Goal: Information Seeking & Learning: Stay updated

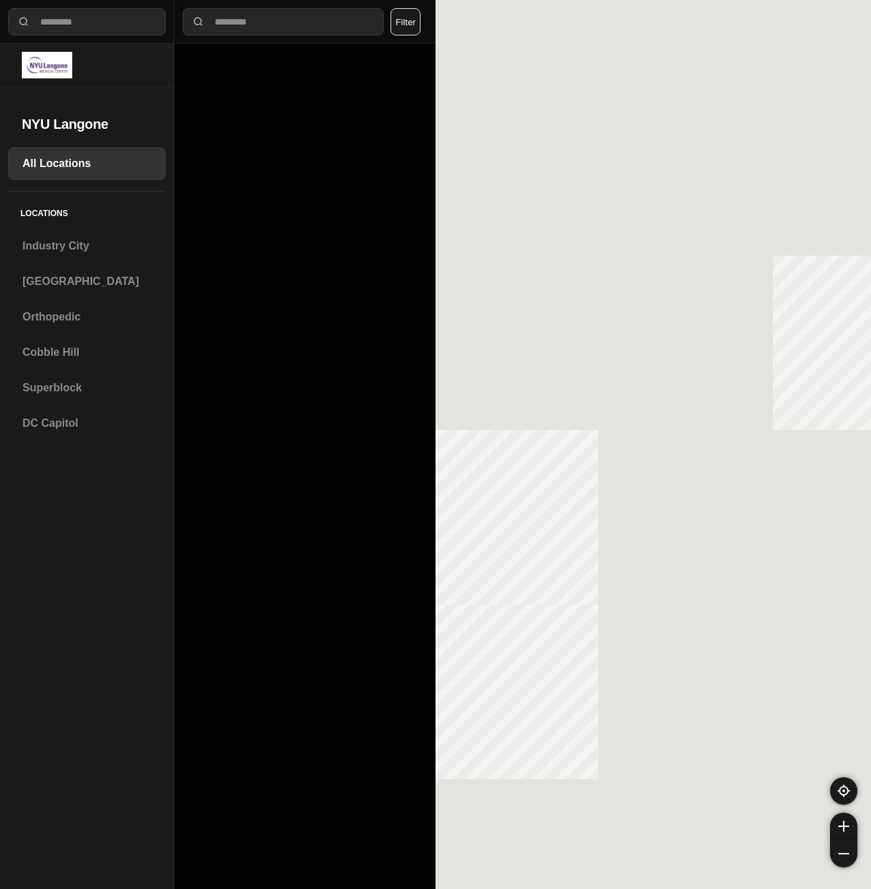
select select "*"
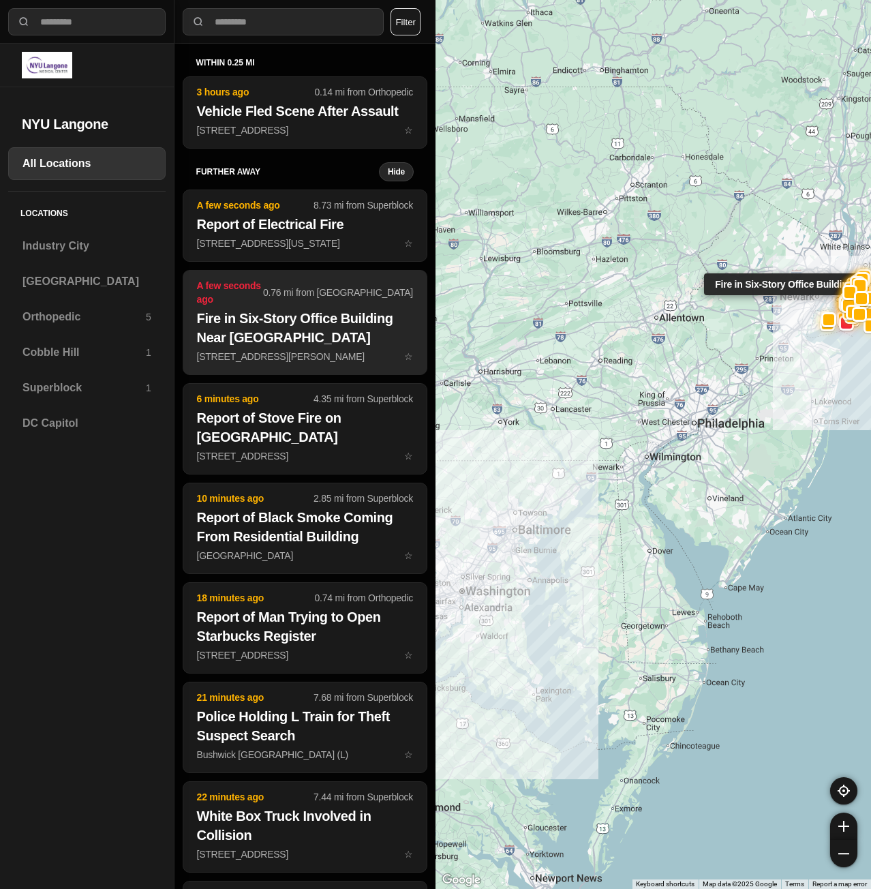
click at [282, 314] on h2 "Fire in Six-Story Office Building Near [GEOGRAPHIC_DATA]" at bounding box center [305, 328] width 216 height 38
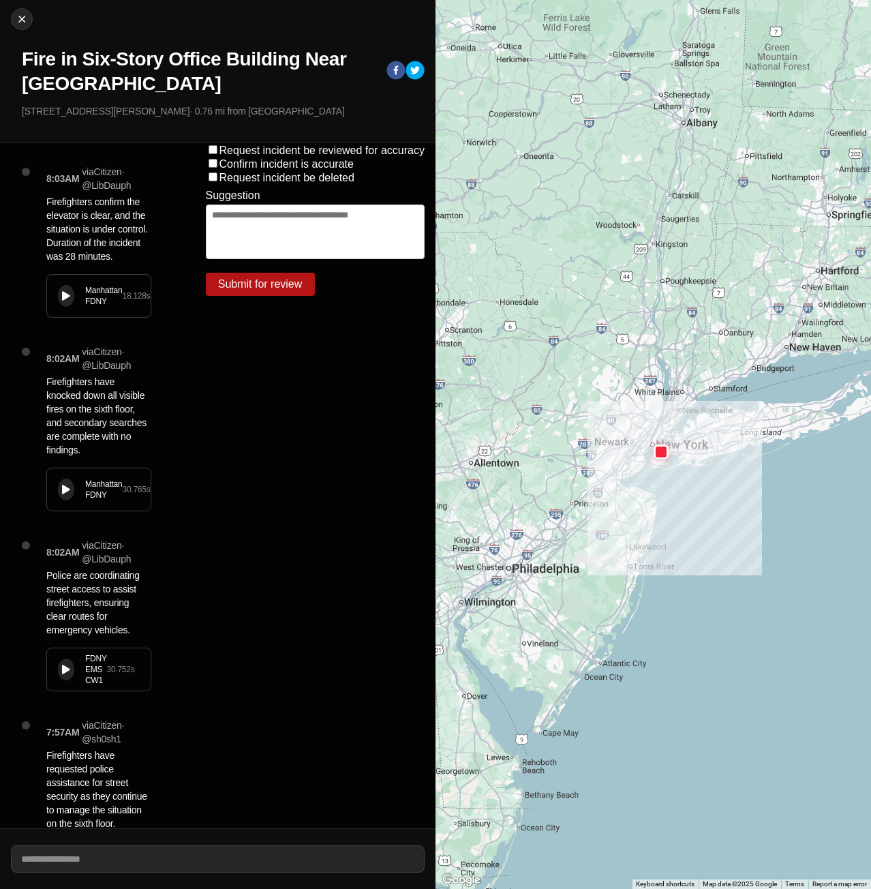
click at [60, 307] on button at bounding box center [66, 296] width 16 height 22
click at [20, 19] on img at bounding box center [22, 19] width 14 height 14
select select "*"
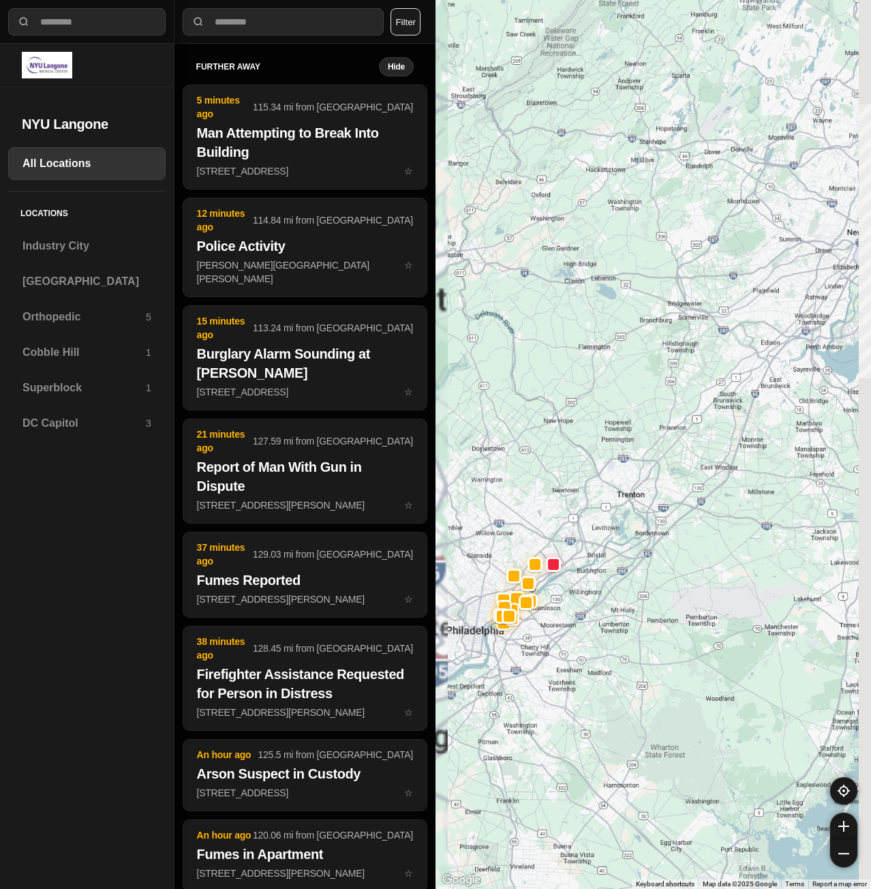
drag, startPoint x: 597, startPoint y: 510, endPoint x: 602, endPoint y: 519, distance: 10.4
click at [576, 532] on div at bounding box center [654, 444] width 436 height 889
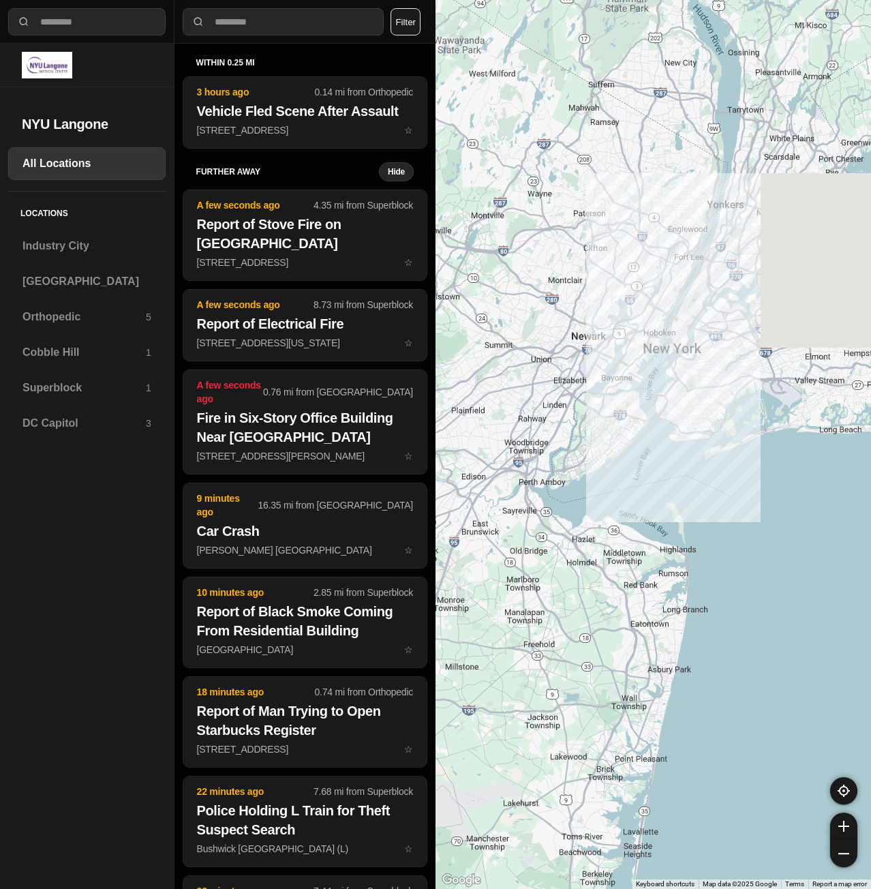
drag, startPoint x: 682, startPoint y: 481, endPoint x: 430, endPoint y: 618, distance: 286.8
click at [430, 618] on div "**********" at bounding box center [435, 444] width 871 height 889
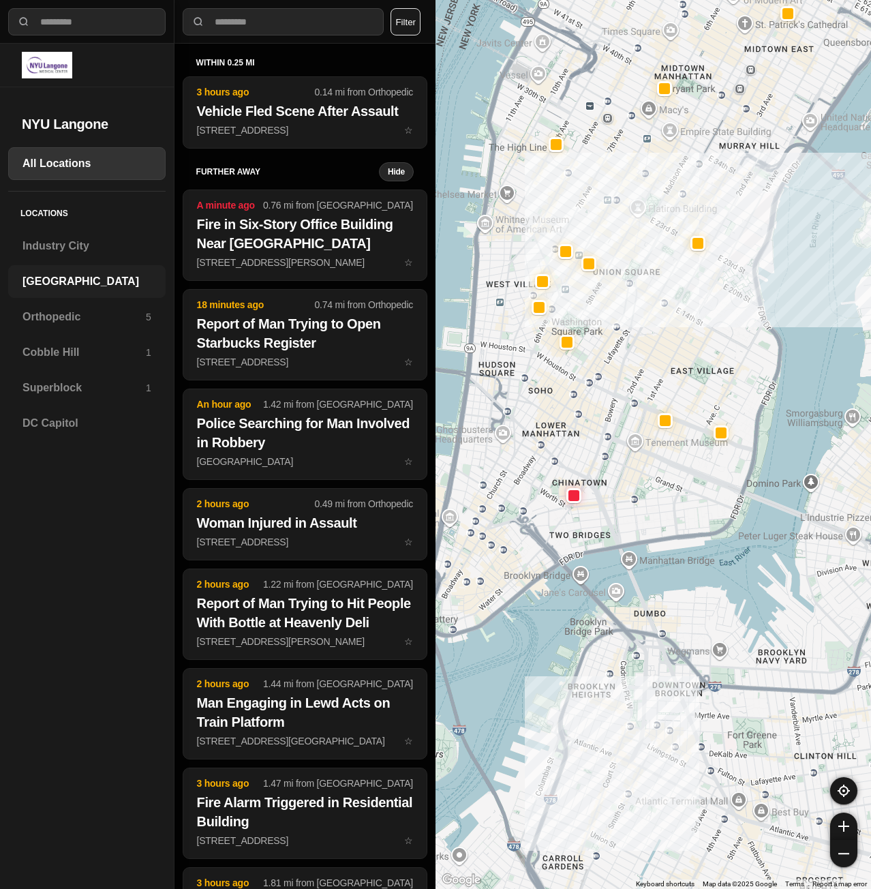
click at [93, 283] on h3 "[GEOGRAPHIC_DATA]" at bounding box center [87, 281] width 129 height 16
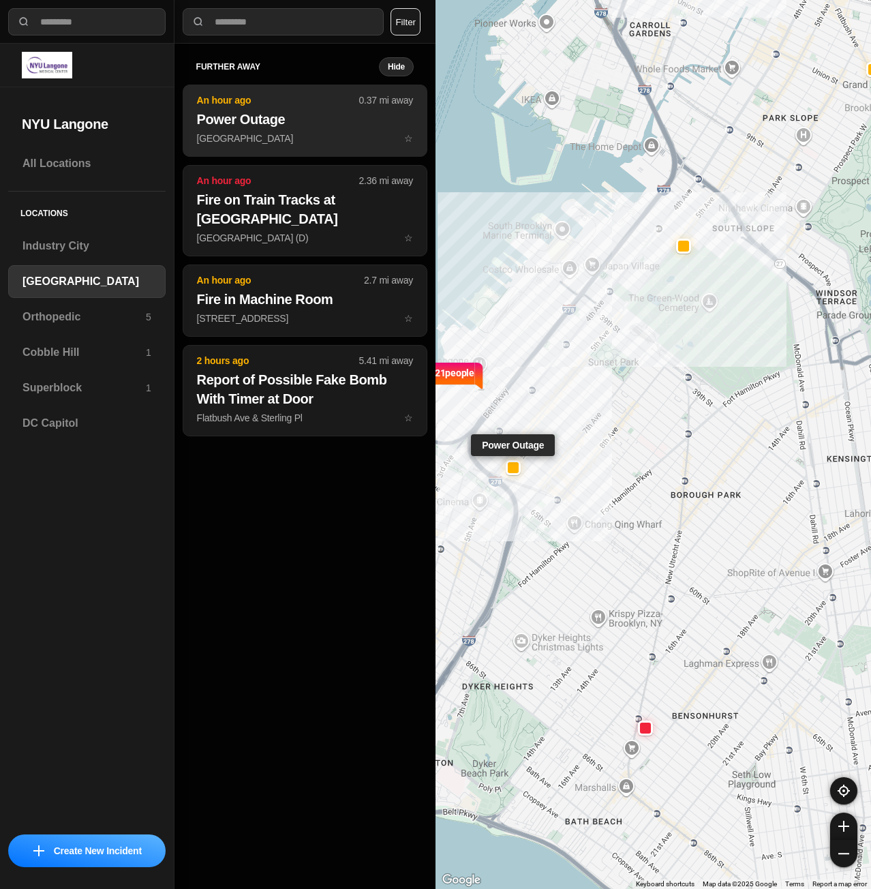
click at [236, 141] on p "62nd St & 5th Ave ☆" at bounding box center [305, 139] width 216 height 14
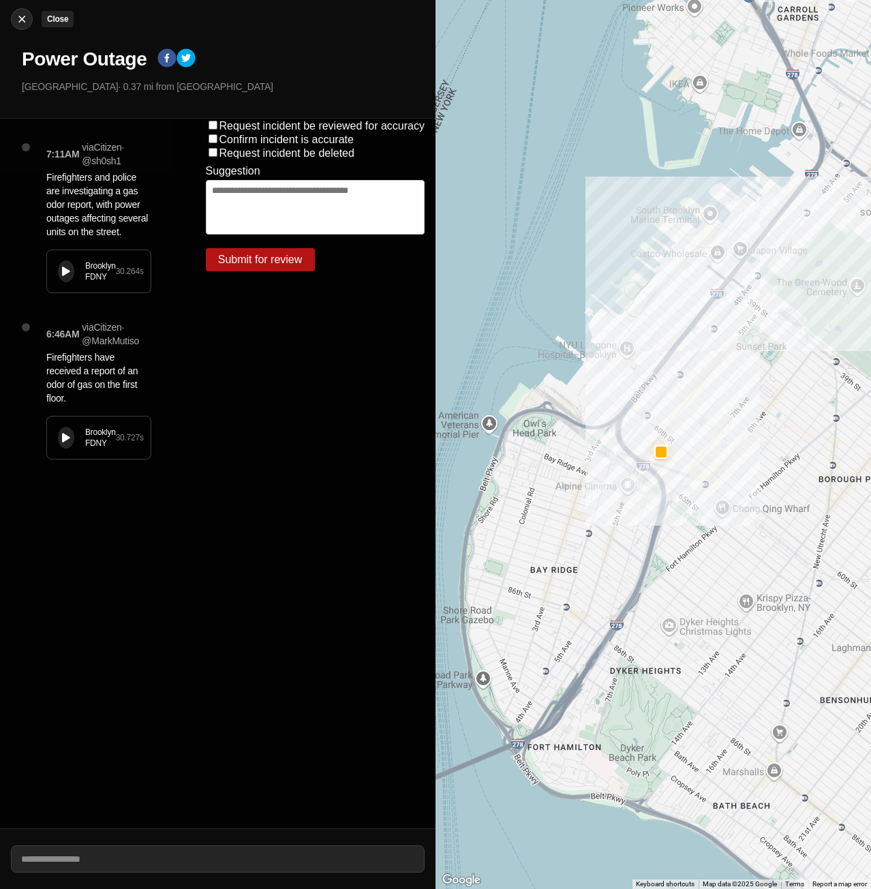
click at [25, 18] on img at bounding box center [22, 19] width 14 height 14
select select "*"
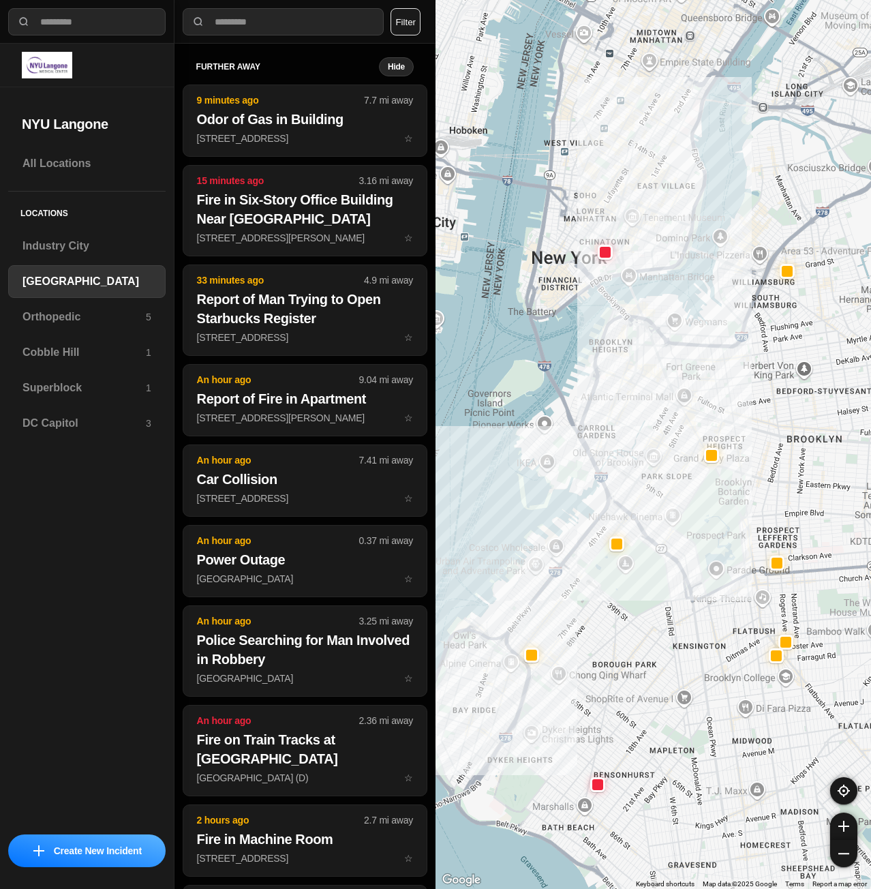
drag, startPoint x: 590, startPoint y: 303, endPoint x: 552, endPoint y: 428, distance: 130.9
click at [552, 428] on div at bounding box center [654, 444] width 436 height 889
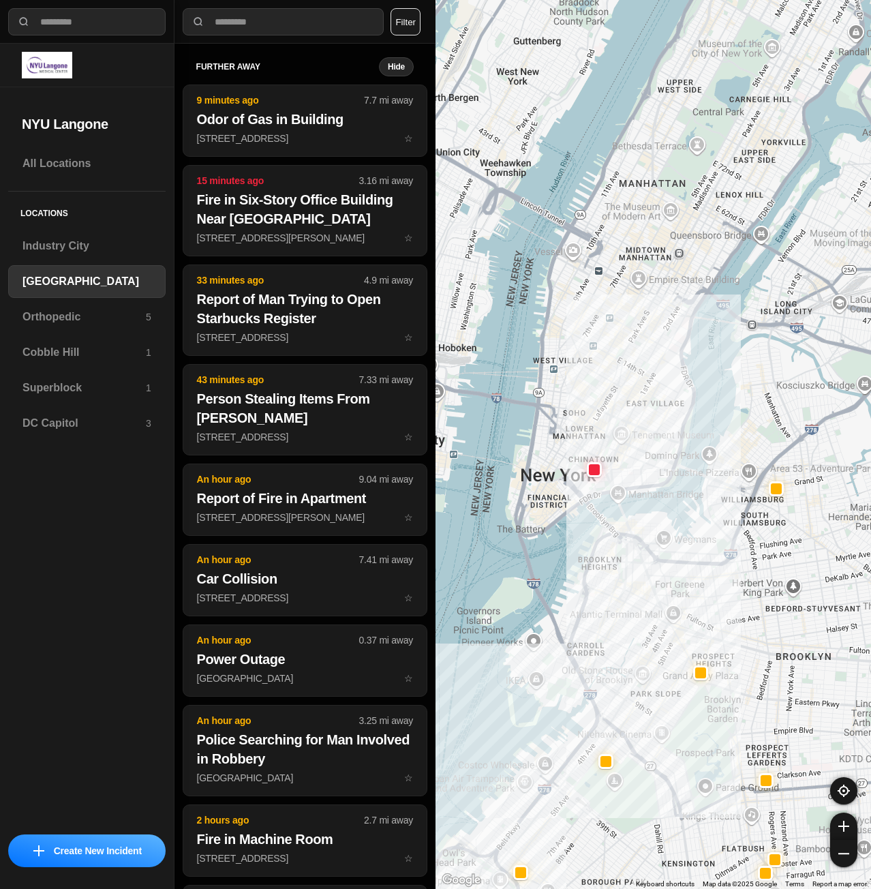
drag, startPoint x: 603, startPoint y: 266, endPoint x: 595, endPoint y: 482, distance: 216.3
click at [593, 491] on div at bounding box center [654, 444] width 436 height 889
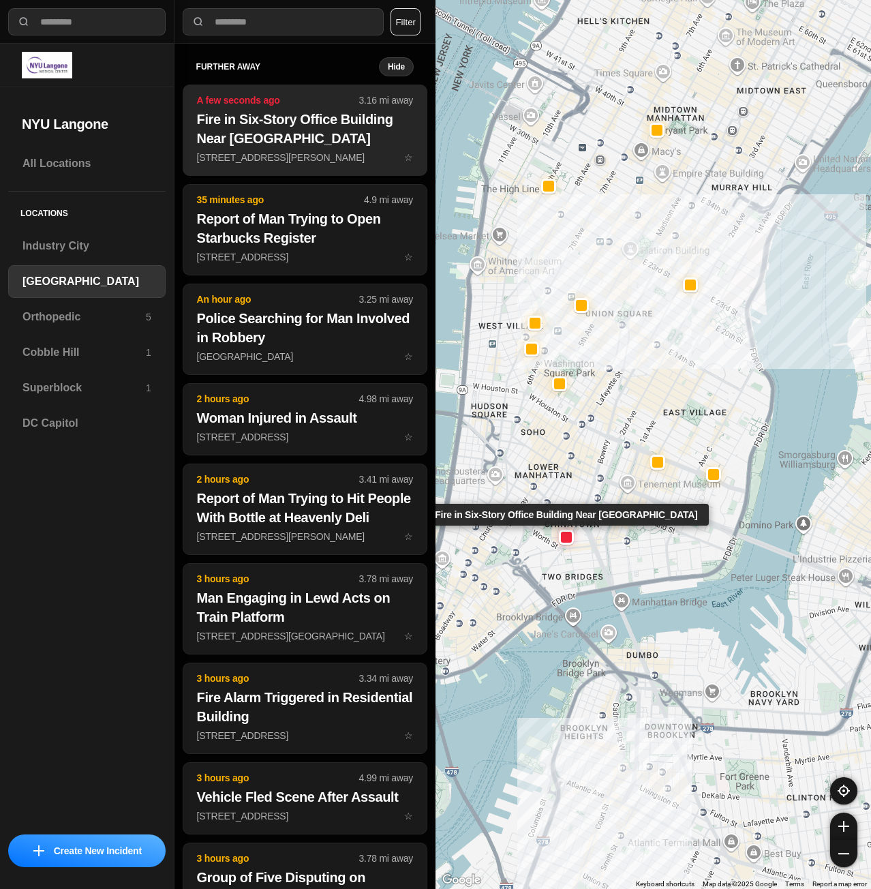
click at [273, 126] on h2 "Fire in Six-Story Office Building Near [GEOGRAPHIC_DATA]" at bounding box center [305, 129] width 216 height 38
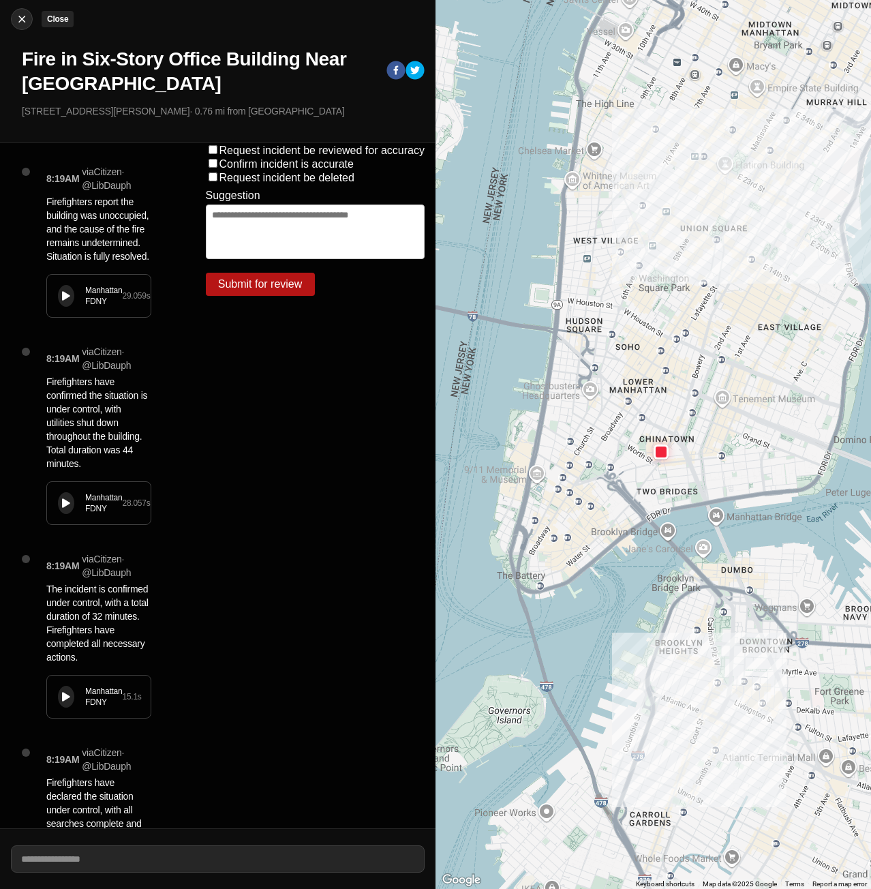
click at [25, 25] on img at bounding box center [22, 19] width 14 height 14
select select "*"
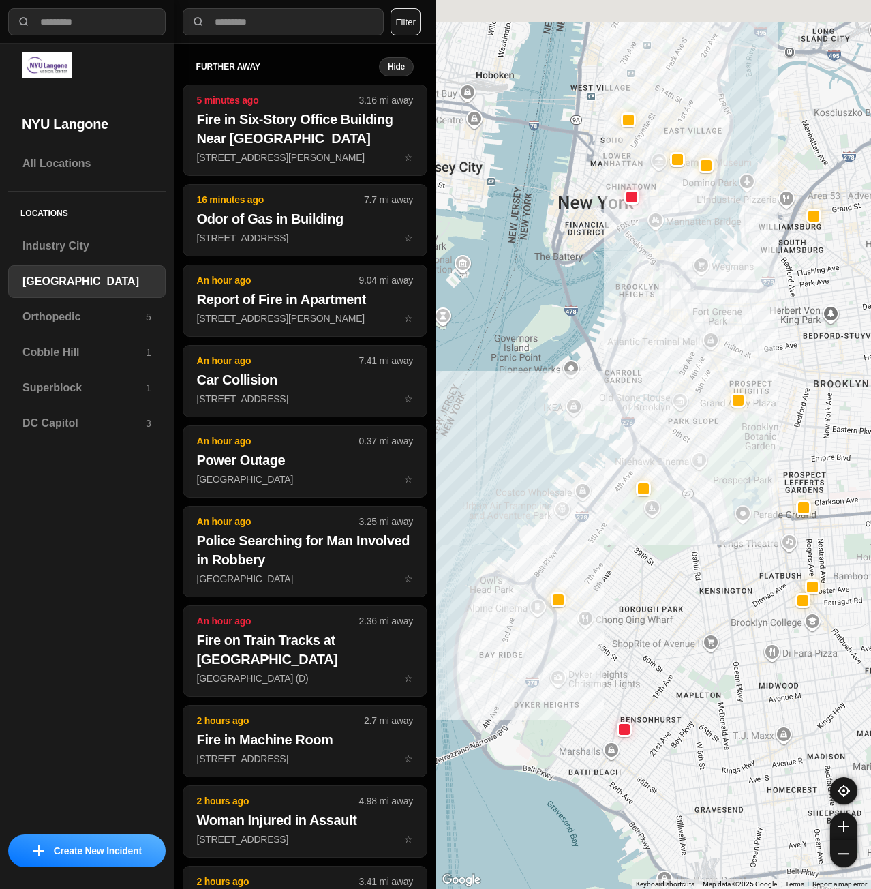
drag, startPoint x: 715, startPoint y: 419, endPoint x: 682, endPoint y: 529, distance: 114.6
click at [682, 529] on div at bounding box center [654, 444] width 436 height 889
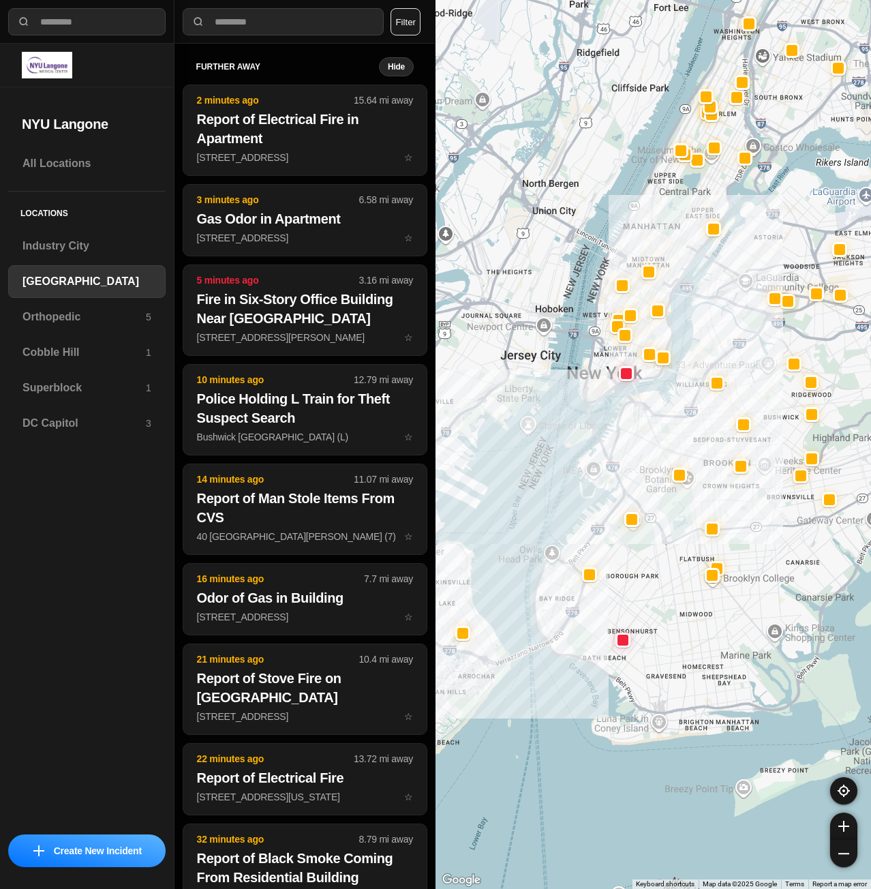
drag, startPoint x: 763, startPoint y: 504, endPoint x: 723, endPoint y: 513, distance: 41.2
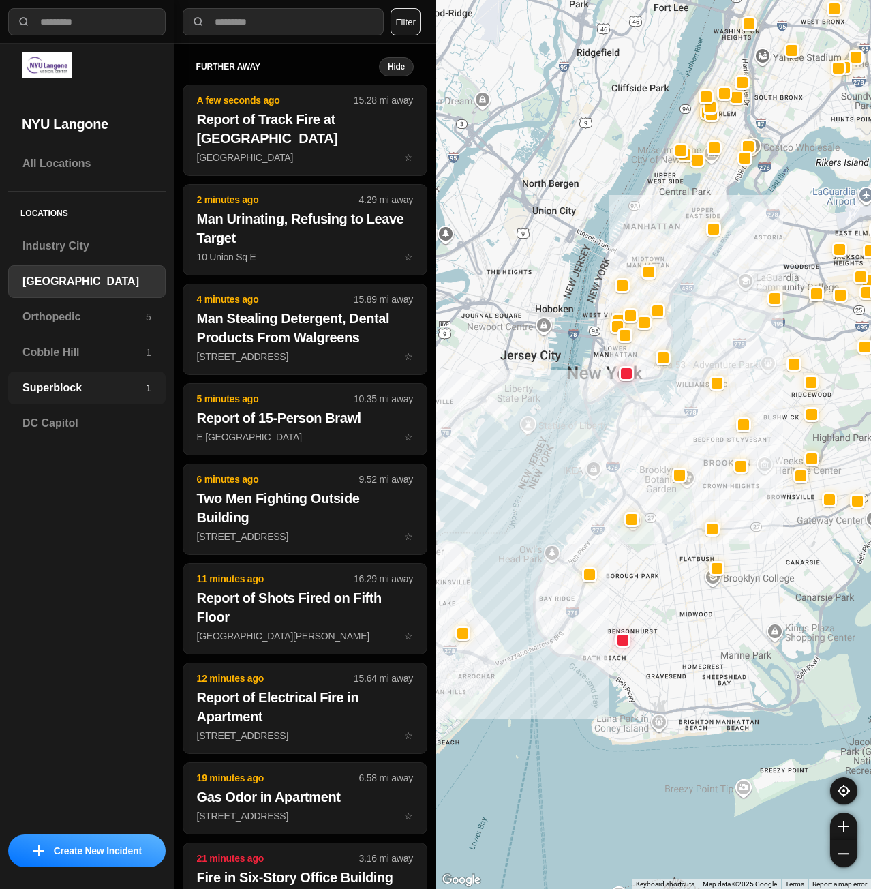
click at [80, 387] on h3 "Superblock" at bounding box center [84, 388] width 123 height 16
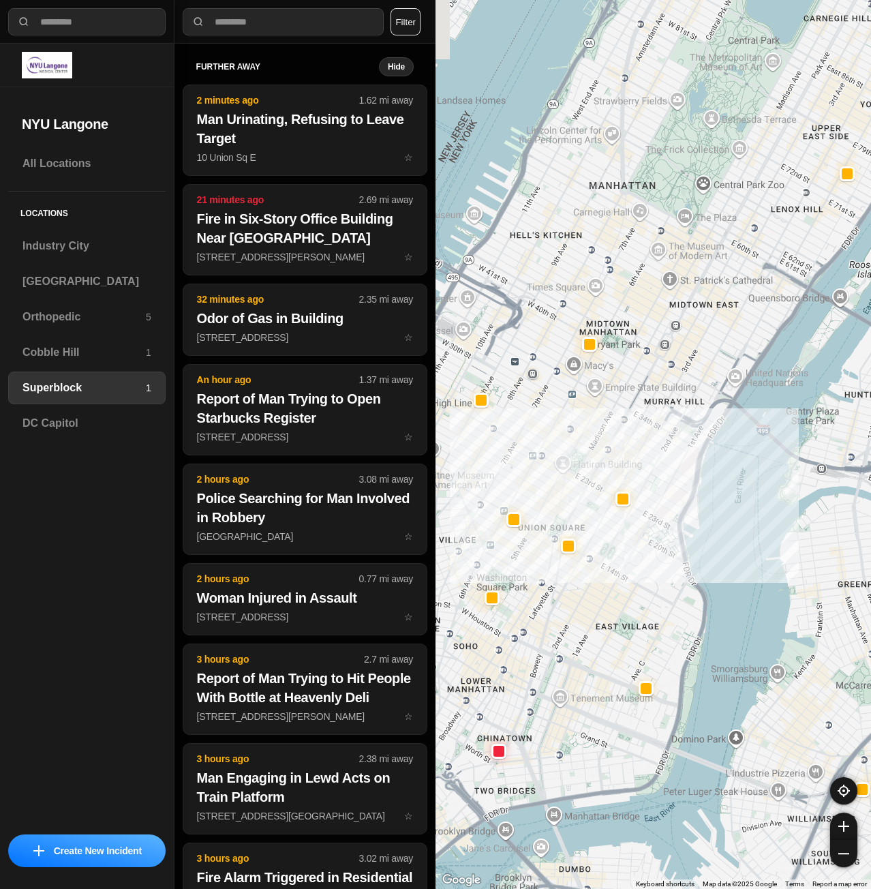
drag, startPoint x: 641, startPoint y: 621, endPoint x: 687, endPoint y: 553, distance: 81.5
click at [687, 553] on div at bounding box center [654, 444] width 436 height 889
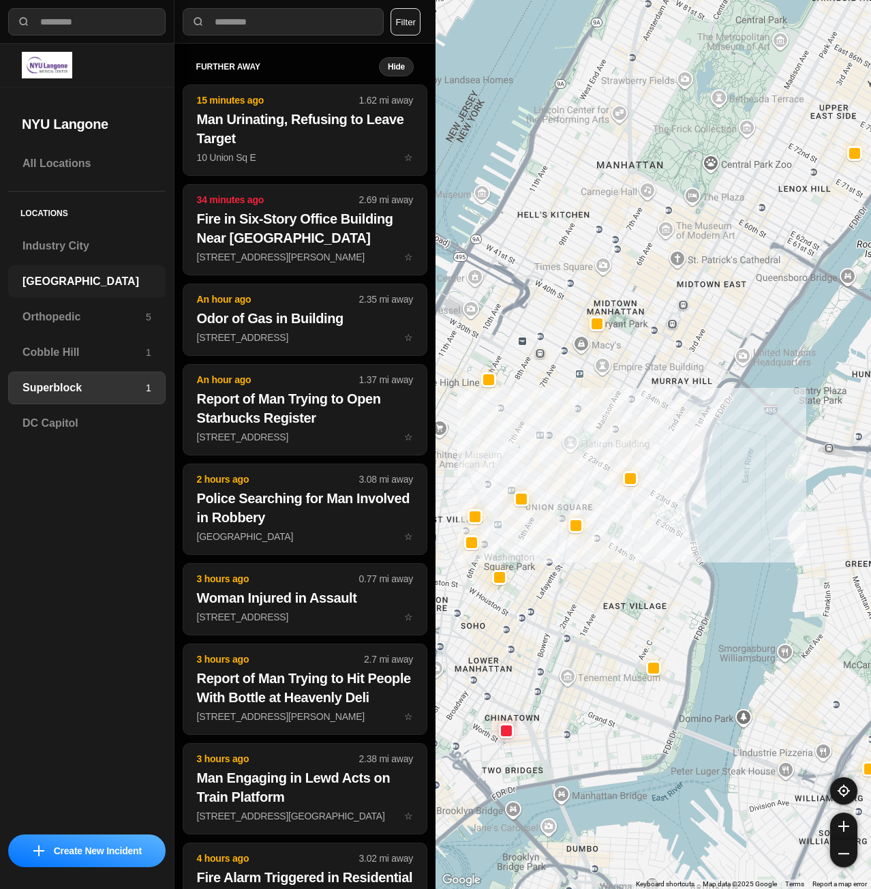
click at [27, 267] on div "[GEOGRAPHIC_DATA]" at bounding box center [87, 281] width 158 height 33
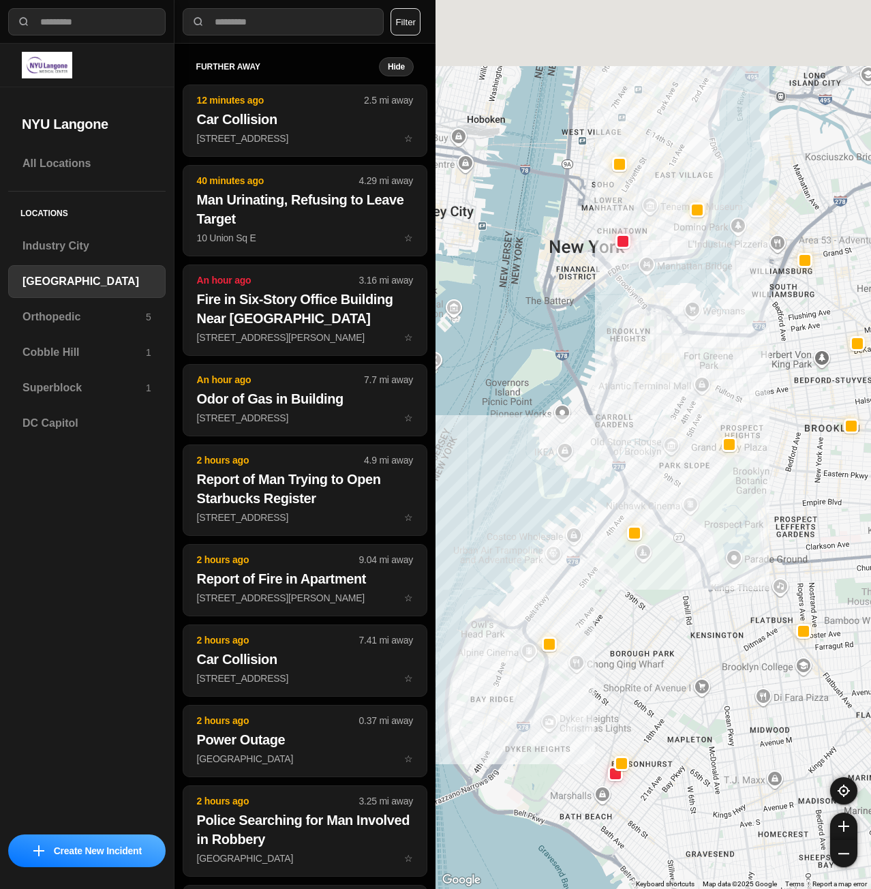
drag, startPoint x: 663, startPoint y: 382, endPoint x: 690, endPoint y: 510, distance: 131.1
click at [690, 510] on div at bounding box center [654, 444] width 436 height 889
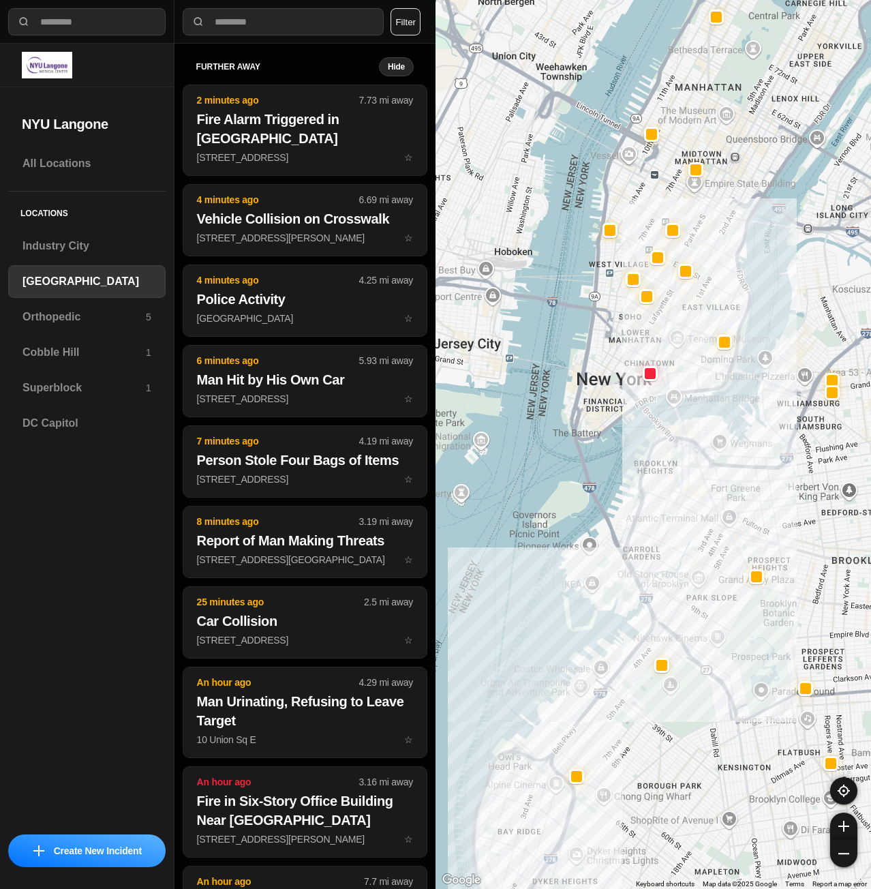
select select "*"
